Goal: Task Accomplishment & Management: Complete application form

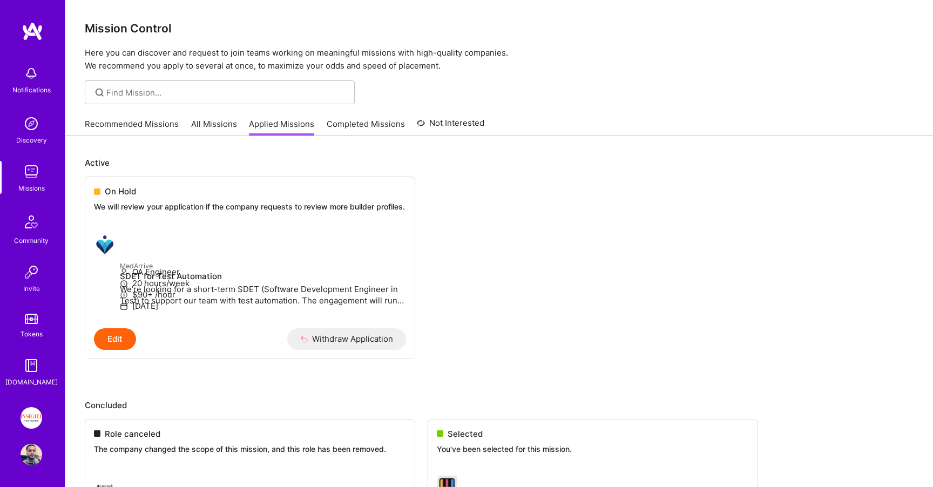
click at [141, 122] on link "Recommended Missions" at bounding box center [132, 127] width 94 height 18
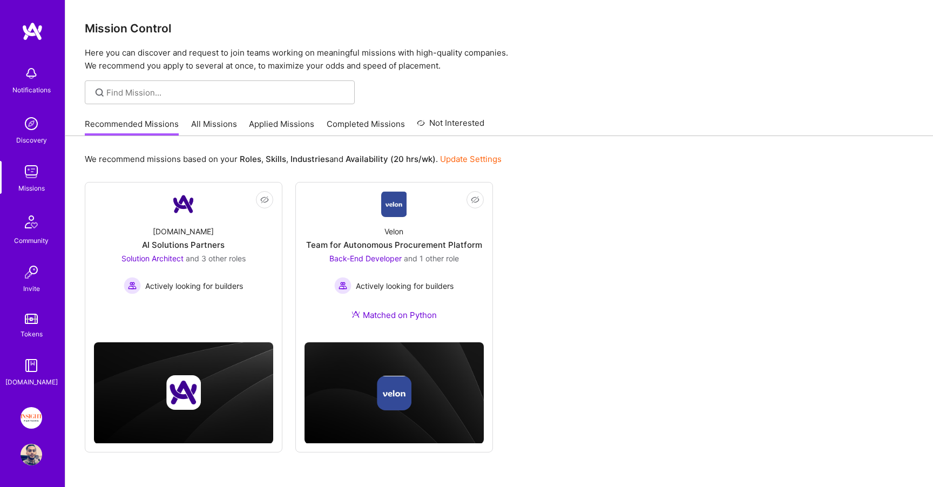
click at [207, 121] on link "All Missions" at bounding box center [214, 127] width 46 height 18
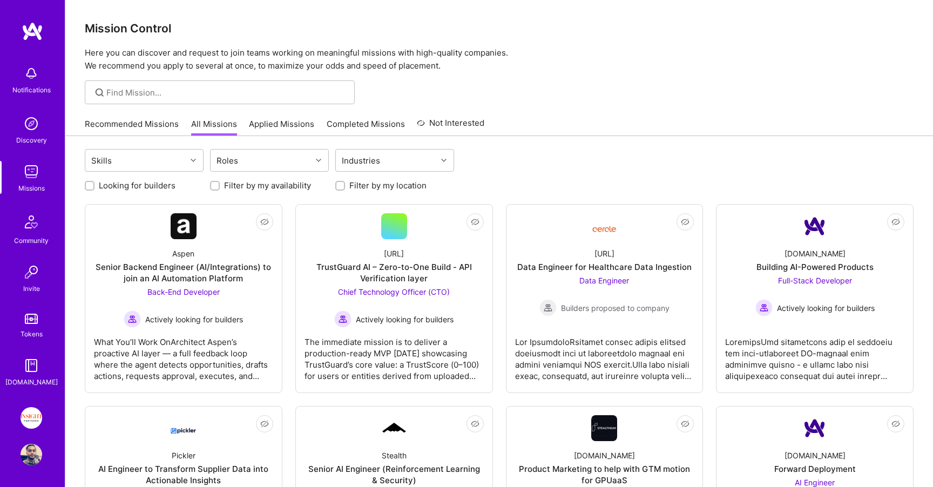
click at [276, 119] on link "Applied Missions" at bounding box center [281, 127] width 65 height 18
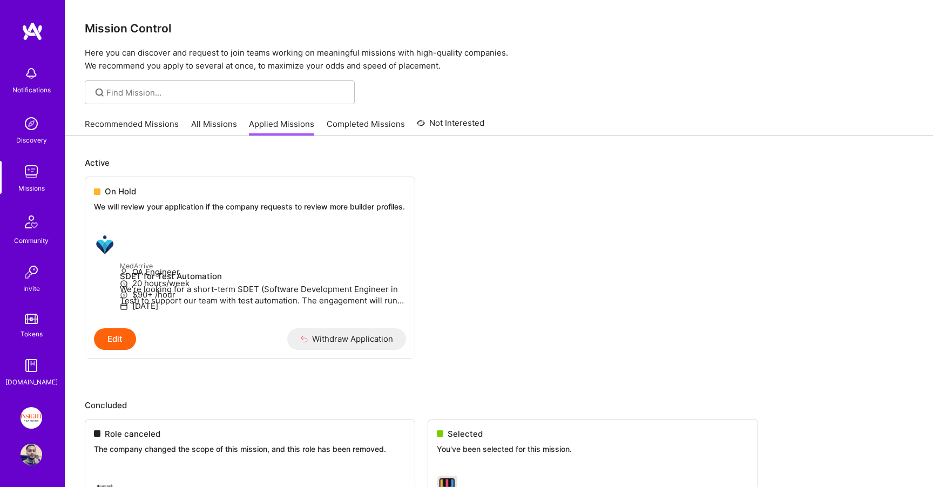
click at [346, 116] on div "Recommended Missions All Missions Applied Missions Completed Missions Not Inter…" at bounding box center [284, 123] width 399 height 23
click at [295, 117] on div "Recommended Missions All Missions Applied Missions Completed Missions Not Inter…" at bounding box center [284, 123] width 399 height 23
click at [120, 255] on div at bounding box center [107, 245] width 26 height 22
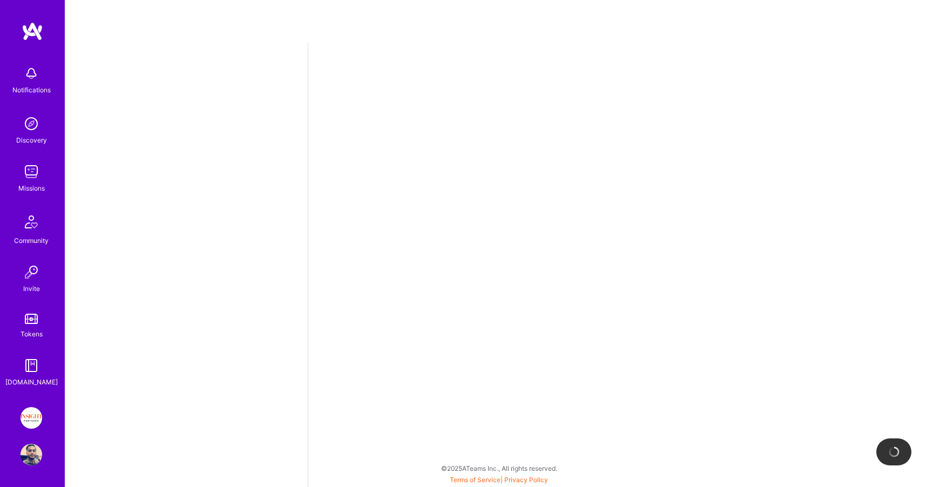
click at [26, 234] on img at bounding box center [31, 222] width 26 height 26
click at [25, 173] on img at bounding box center [32, 172] width 22 height 22
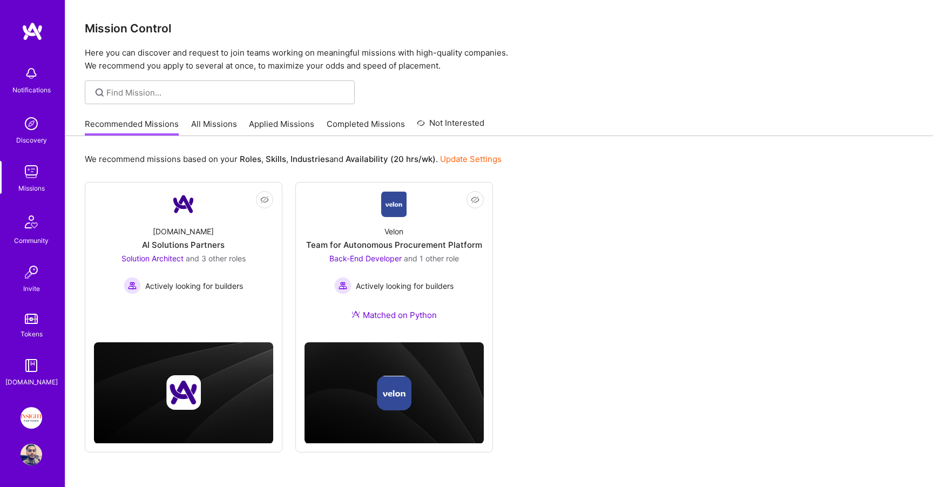
click at [270, 120] on link "Applied Missions" at bounding box center [281, 127] width 65 height 18
